Goal: Information Seeking & Learning: Learn about a topic

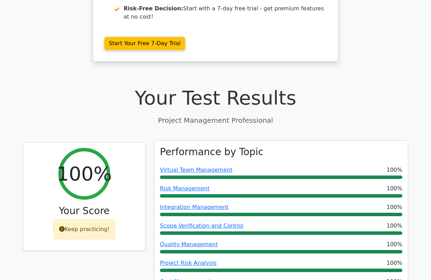
scroll to position [276, 0]
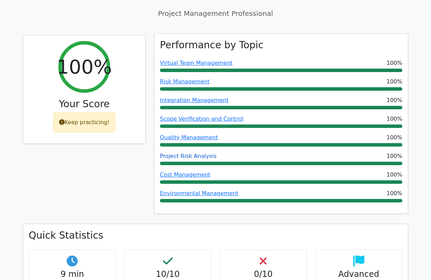
click at [193, 153] on link "Project Risk Analysis" at bounding box center [188, 156] width 57 height 7
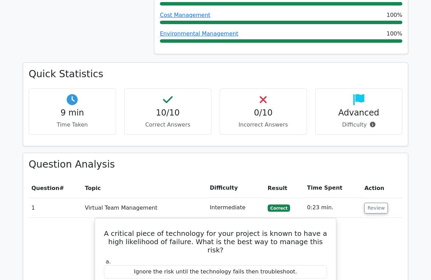
scroll to position [380, 0]
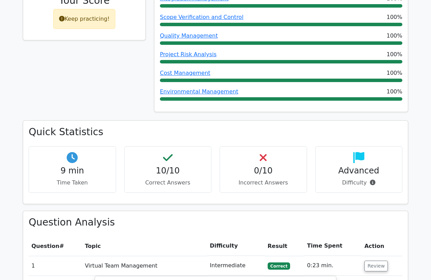
click at [184, 256] on td "Virtual Team Management" at bounding box center [144, 266] width 125 height 20
click at [106, 256] on td "Virtual Team Management" at bounding box center [144, 266] width 125 height 20
click at [372, 261] on button "Review" at bounding box center [375, 266] width 23 height 11
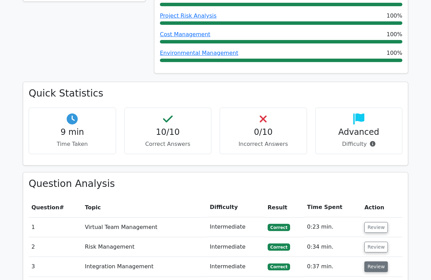
scroll to position [484, 0]
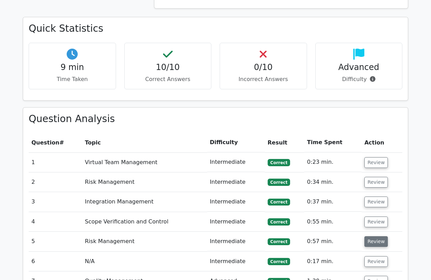
click at [375, 237] on button "Review" at bounding box center [375, 242] width 23 height 11
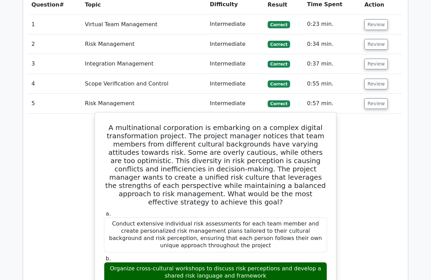
scroll to position [656, 0]
